Goal: Task Accomplishment & Management: Manage account settings

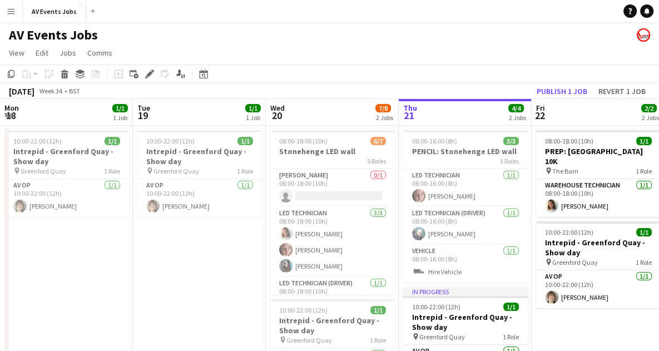
scroll to position [0, 352]
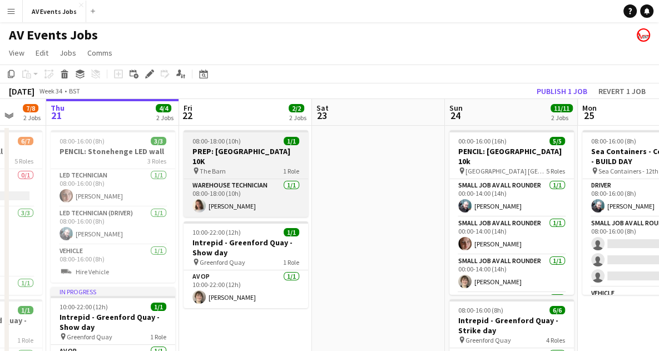
click at [228, 140] on span "08:00-18:00 (10h)" at bounding box center [216, 141] width 48 height 8
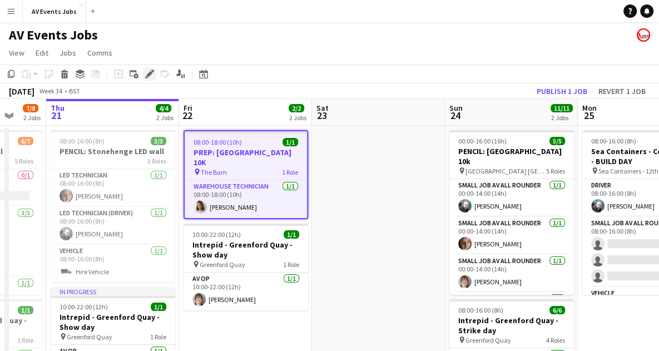
click at [147, 76] on icon "Edit" at bounding box center [149, 73] width 9 height 9
type input "**********"
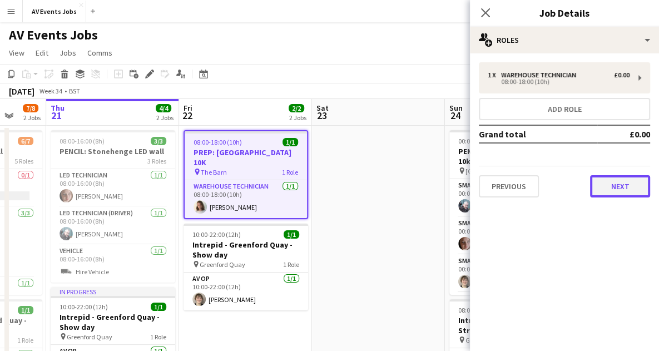
click at [599, 185] on button "Next" at bounding box center [620, 186] width 60 height 22
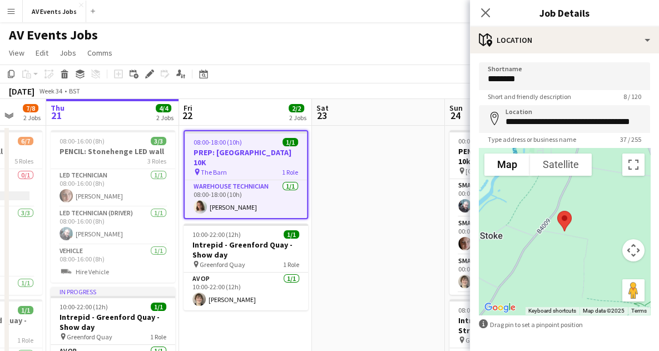
scroll to position [42, 0]
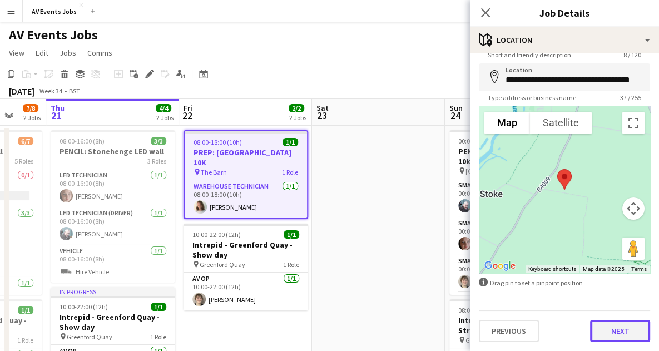
click at [611, 334] on button "Next" at bounding box center [620, 331] width 60 height 22
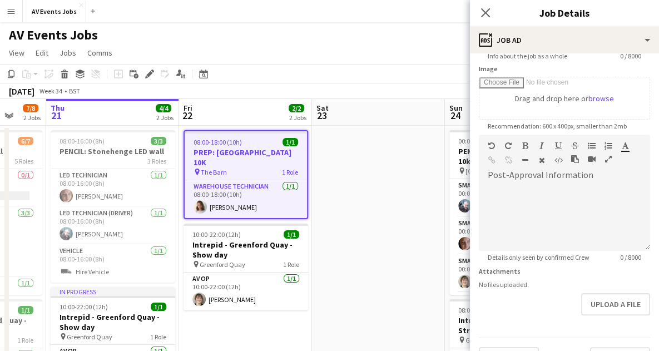
scroll to position [181, 0]
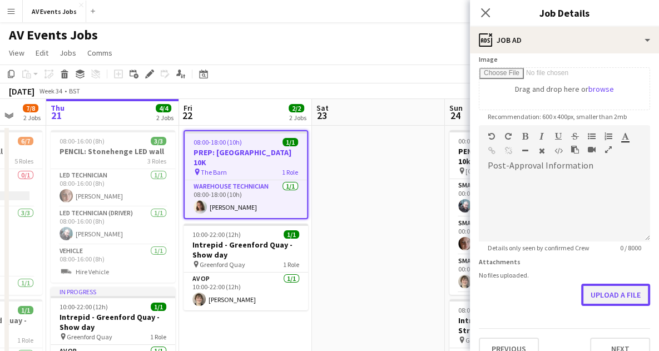
click at [600, 286] on button "Upload a file" at bounding box center [615, 295] width 69 height 22
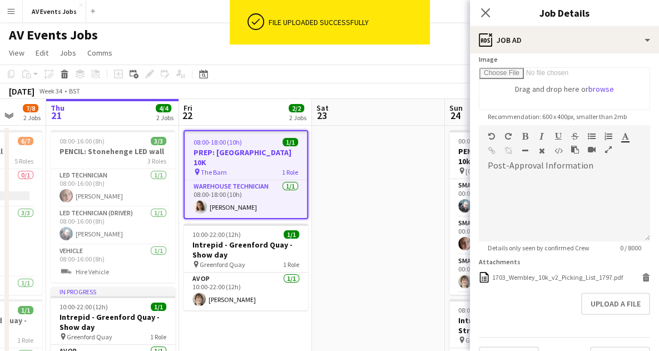
scroll to position [207, 0]
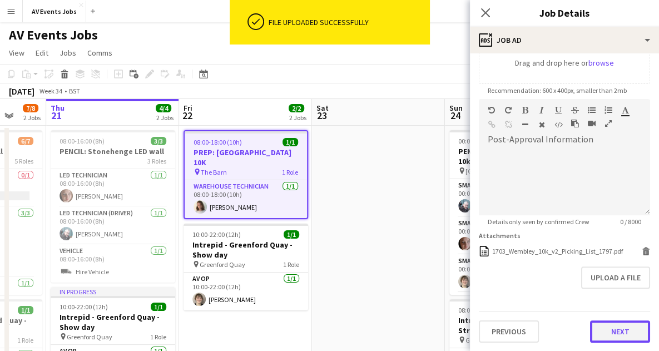
click at [600, 329] on button "Next" at bounding box center [620, 331] width 60 height 22
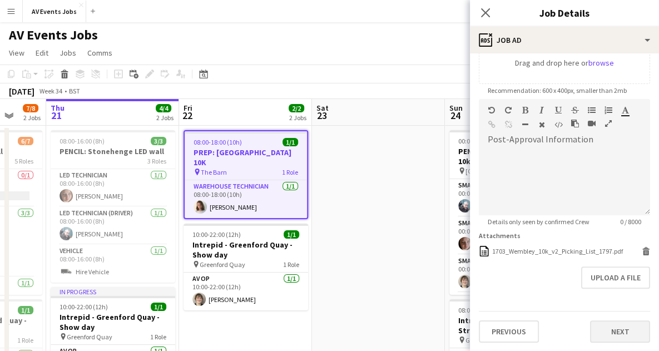
type input "*******"
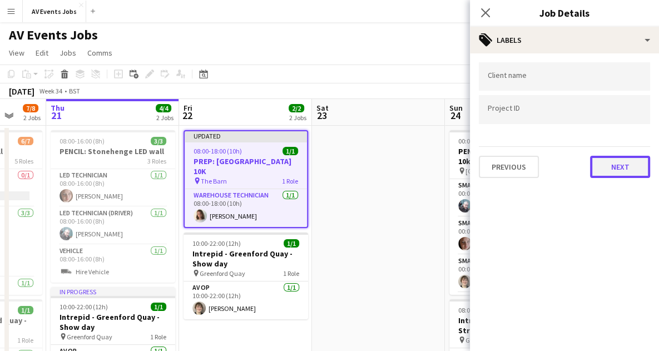
click at [615, 158] on button "Next" at bounding box center [620, 167] width 60 height 22
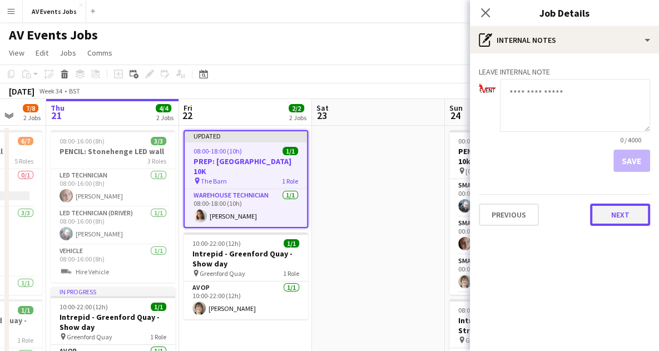
click at [614, 212] on button "Next" at bounding box center [620, 214] width 60 height 22
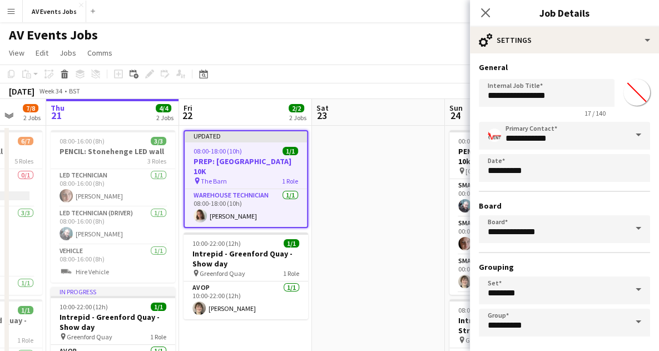
scroll to position [48, 0]
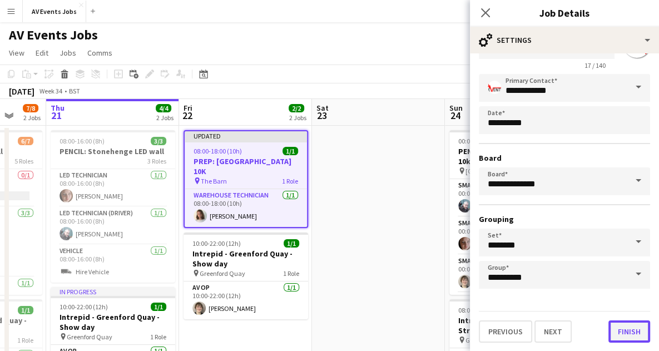
click at [609, 329] on button "Finish" at bounding box center [629, 331] width 42 height 22
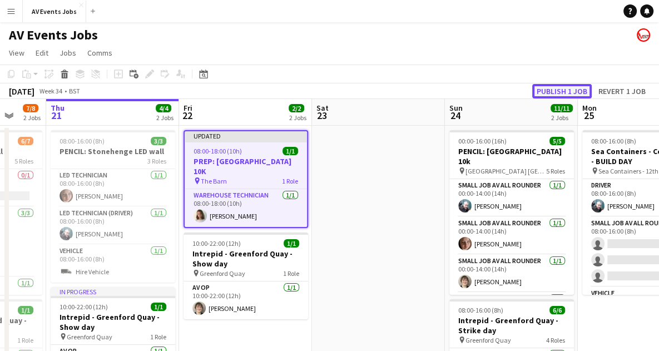
click at [559, 88] on button "Publish 1 job" at bounding box center [561, 91] width 59 height 14
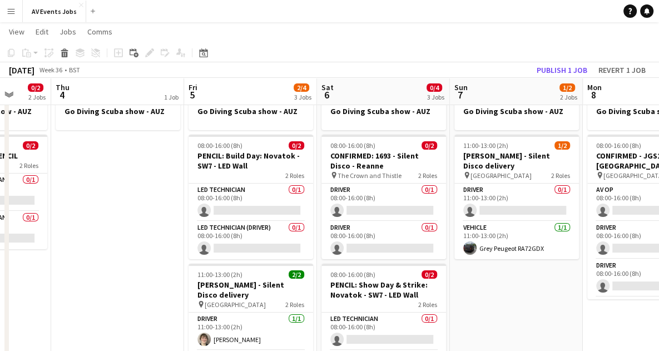
scroll to position [40, 0]
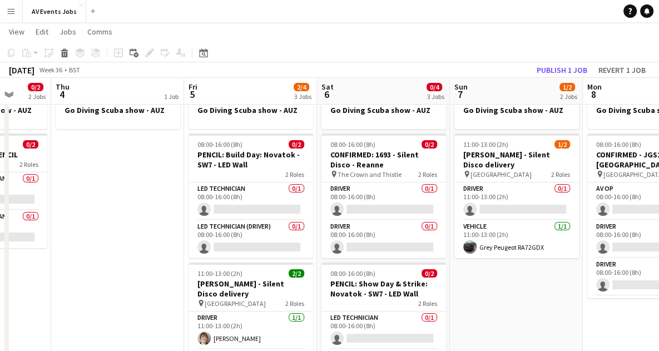
click at [512, 26] on app-page-menu "View Day view expanded Day view collapsed Month view Date picker Jump to [DATE]…" at bounding box center [329, 32] width 659 height 21
